Goal: Navigation & Orientation: Understand site structure

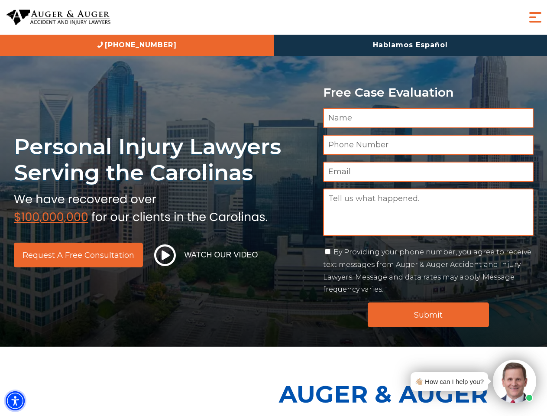
click at [15, 401] on img "Accessibility Menu" at bounding box center [15, 400] width 19 height 19
